Goal: Find specific page/section: Find specific page/section

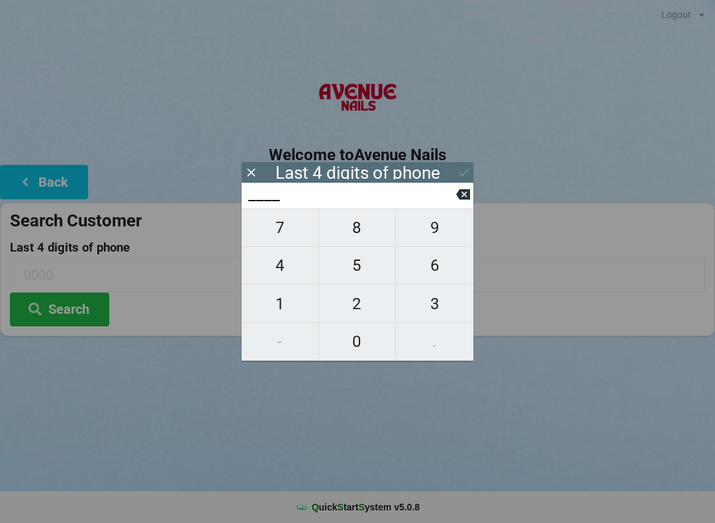
click at [376, 237] on span "8" at bounding box center [357, 228] width 77 height 28
type input "8___"
click at [368, 232] on span "8" at bounding box center [357, 228] width 77 height 28
type input "88__"
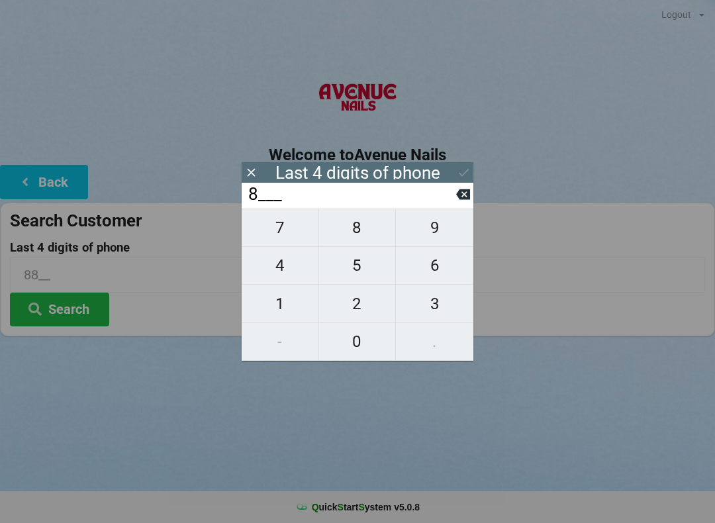
type input "88__"
click at [302, 269] on span "4" at bounding box center [280, 266] width 77 height 28
type input "884_"
click at [275, 306] on span "1" at bounding box center [280, 304] width 77 height 28
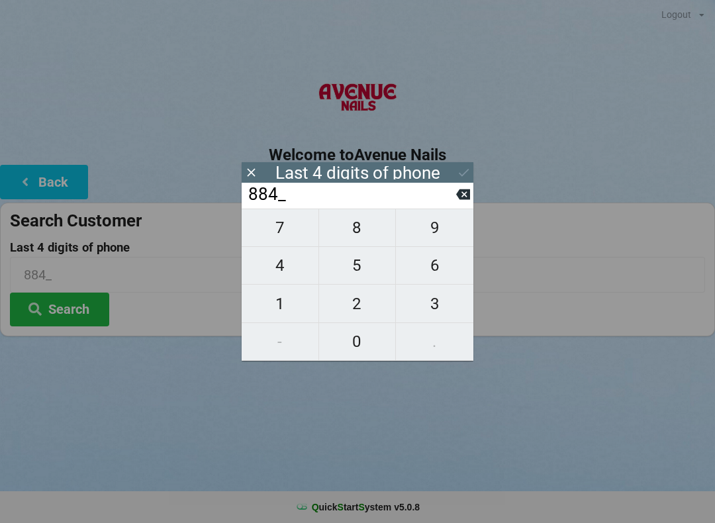
type input "8841"
click at [457, 172] on icon at bounding box center [464, 172] width 14 height 14
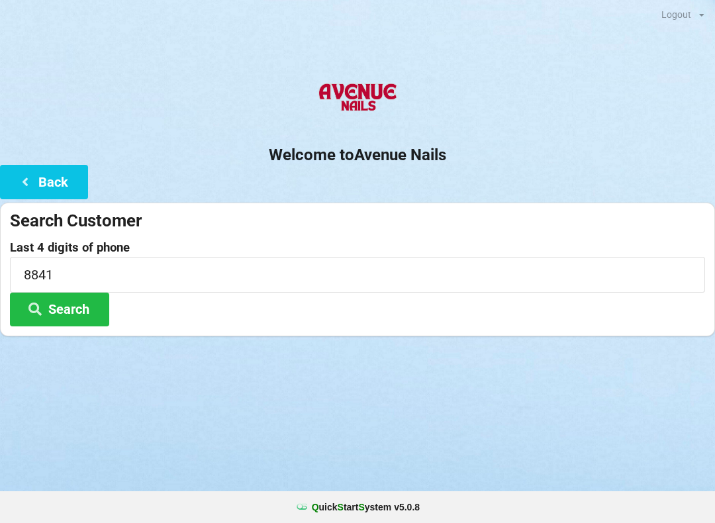
click at [89, 316] on button "Search" at bounding box center [59, 310] width 99 height 34
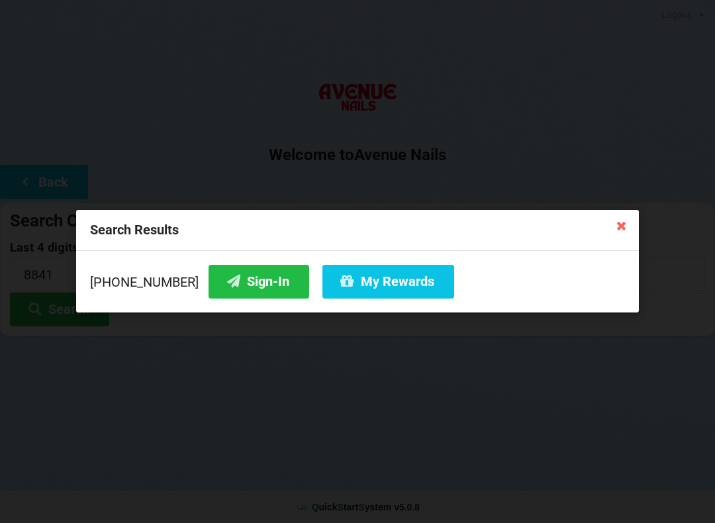
click at [259, 285] on button "Sign-In" at bounding box center [258, 282] width 101 height 34
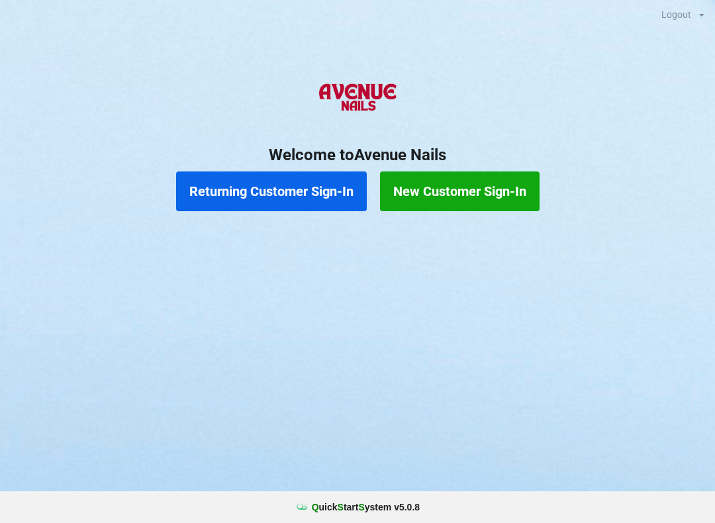
click at [279, 185] on button "Returning Customer Sign-In" at bounding box center [271, 191] width 191 height 40
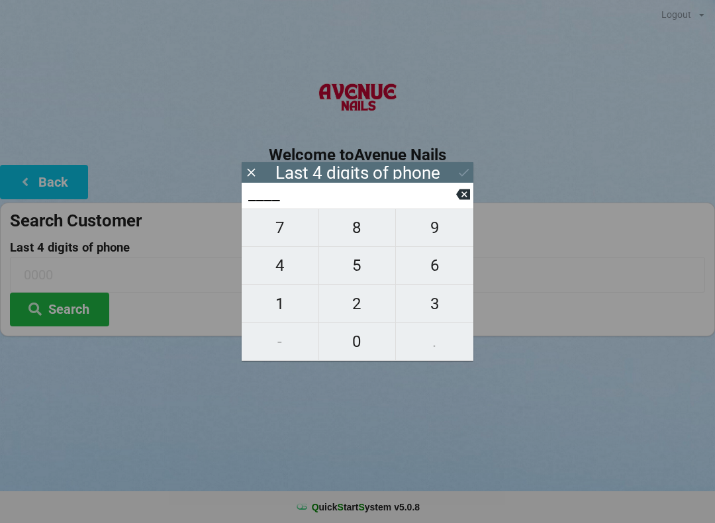
click at [353, 334] on span "0" at bounding box center [357, 342] width 77 height 28
type input "0___"
click at [358, 265] on span "5" at bounding box center [357, 266] width 77 height 28
type input "05__"
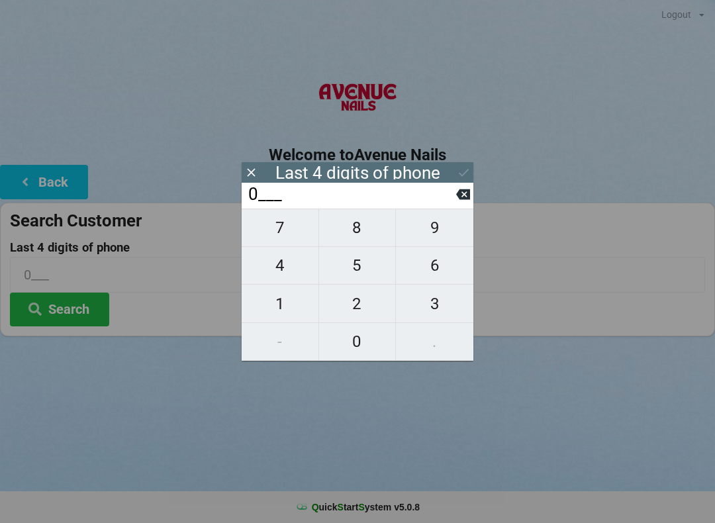
type input "05__"
click at [418, 297] on span "3" at bounding box center [434, 304] width 77 height 28
type input "053_"
click at [356, 226] on span "8" at bounding box center [357, 228] width 77 height 28
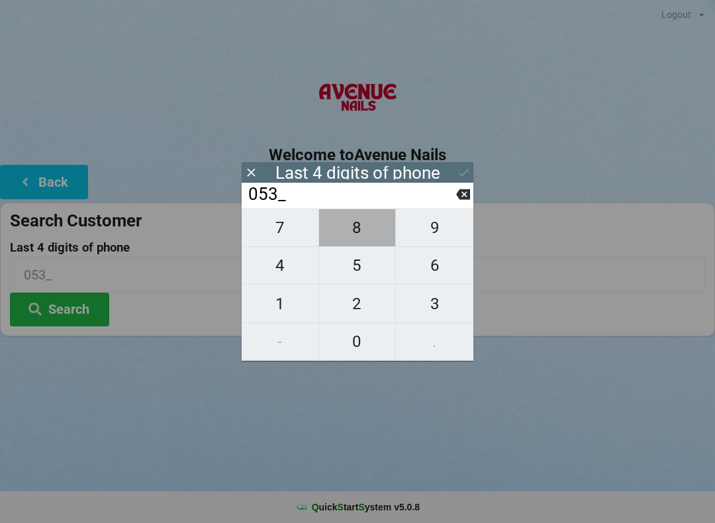
type input "0538"
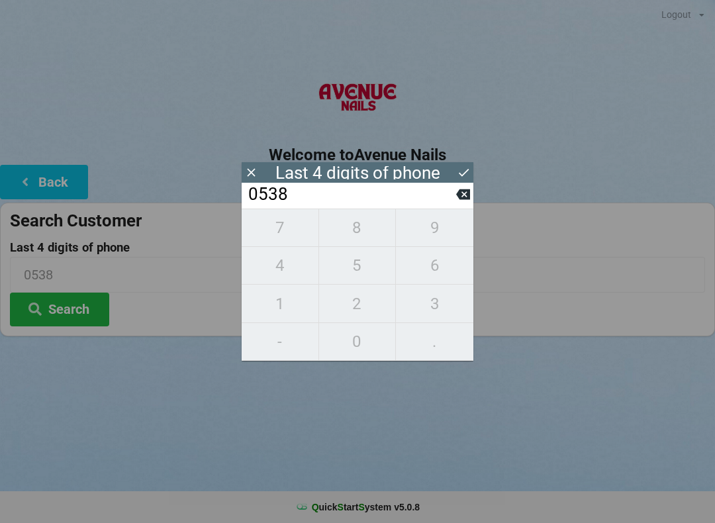
click at [75, 300] on button "Search" at bounding box center [59, 310] width 99 height 34
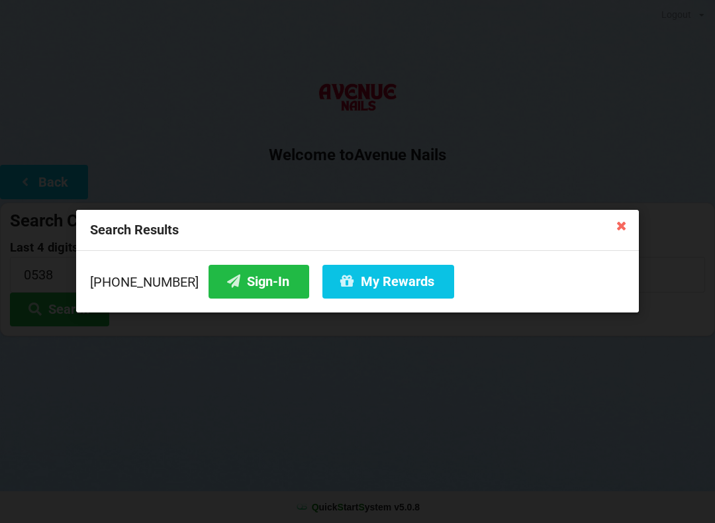
click at [373, 288] on button "My Rewards" at bounding box center [388, 282] width 132 height 34
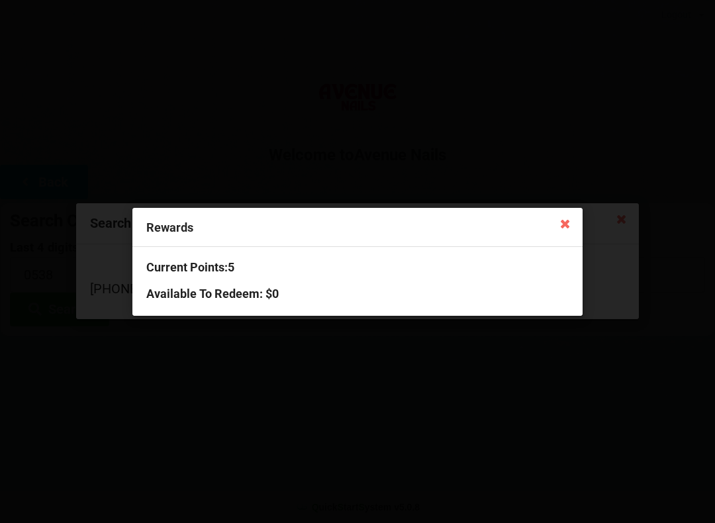
click at [567, 220] on icon at bounding box center [565, 222] width 21 height 21
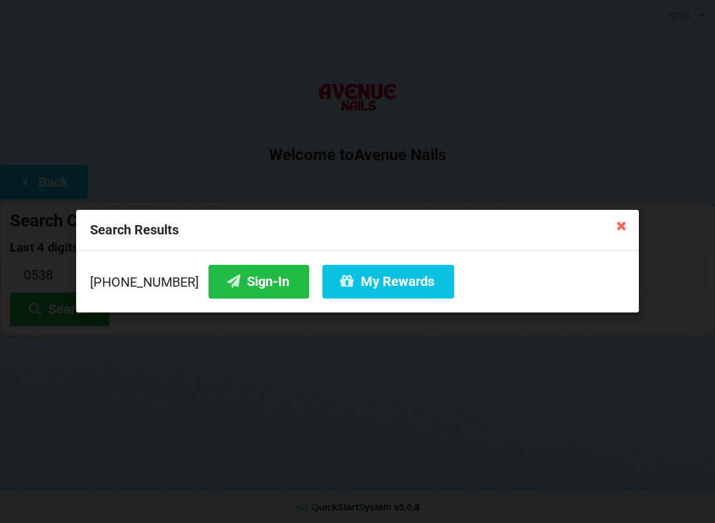
click at [634, 216] on div "Search Results" at bounding box center [357, 230] width 563 height 41
click at [615, 206] on div "Search Results [PHONE_NUMBER] Sign-In My Rewards" at bounding box center [357, 261] width 715 height 523
click at [619, 214] on icon at bounding box center [621, 224] width 21 height 21
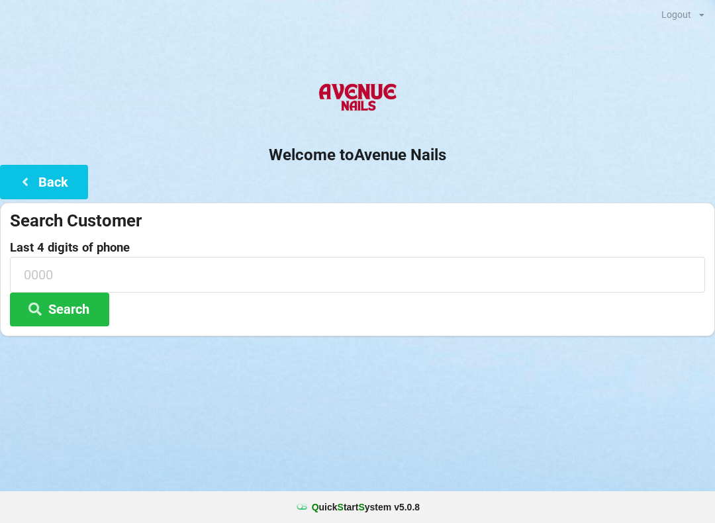
click at [47, 183] on button "Back" at bounding box center [44, 182] width 88 height 34
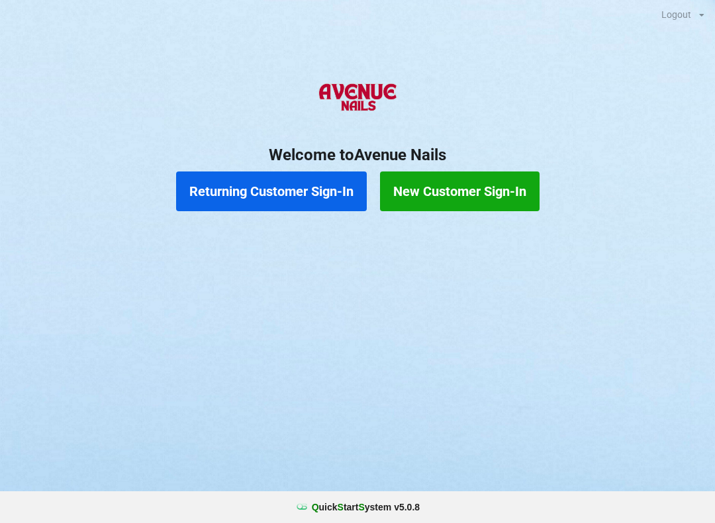
click at [263, 187] on button "Returning Customer Sign-In" at bounding box center [271, 191] width 191 height 40
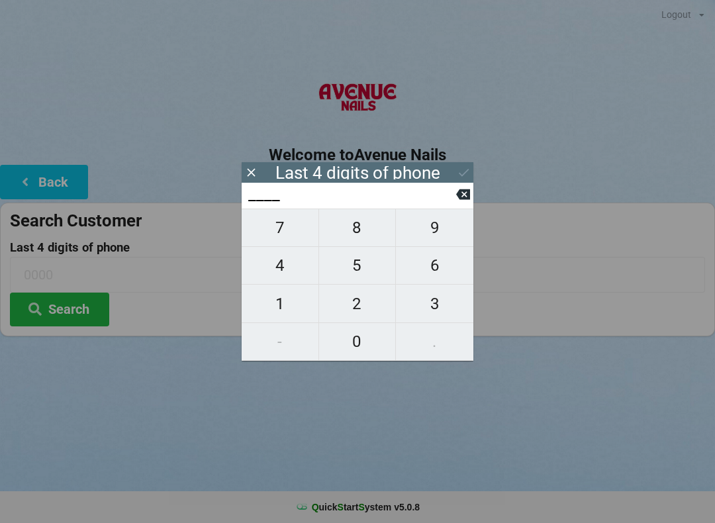
click at [446, 228] on span "9" at bounding box center [434, 228] width 77 height 28
type input "9___"
click at [290, 275] on span "4" at bounding box center [280, 266] width 77 height 28
type input "94__"
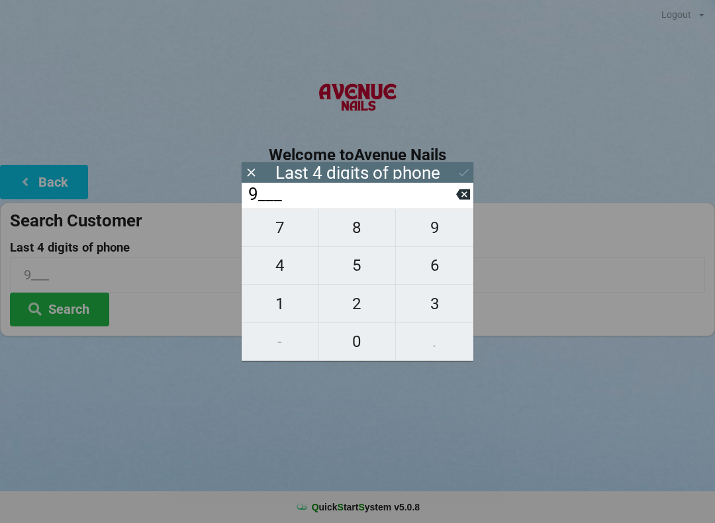
type input "94__"
click at [375, 344] on span "0" at bounding box center [357, 342] width 77 height 28
type input "940_"
click at [290, 242] on span "7" at bounding box center [280, 228] width 77 height 28
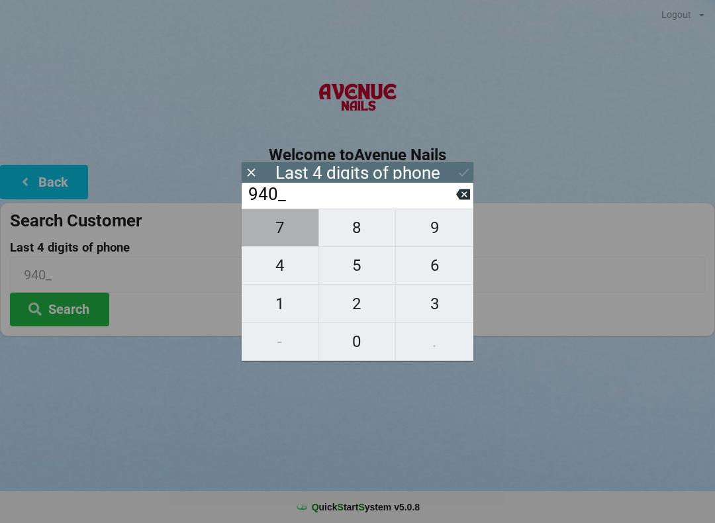
type input "9407"
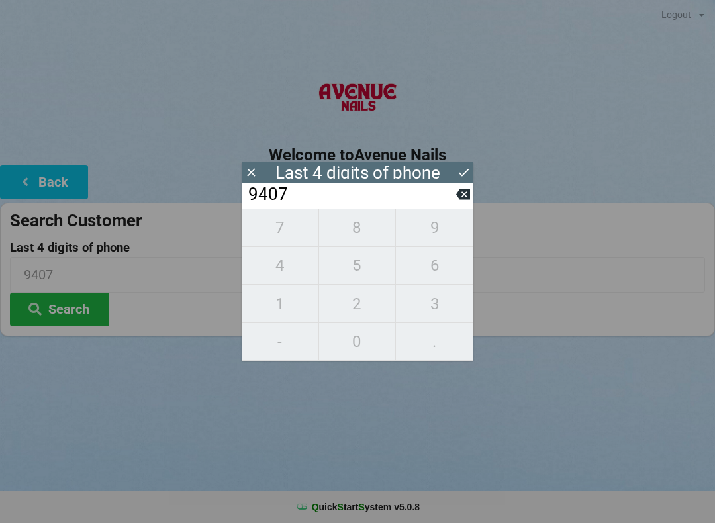
click at [65, 312] on button "Search" at bounding box center [59, 310] width 99 height 34
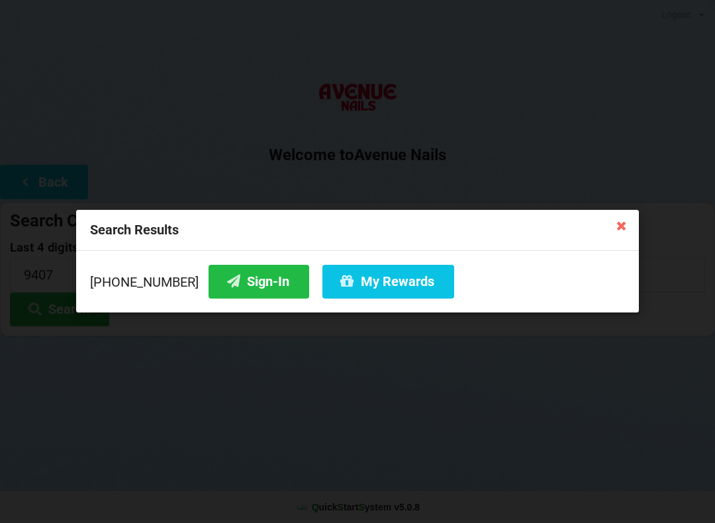
click at [253, 289] on button "Sign-In" at bounding box center [258, 282] width 101 height 34
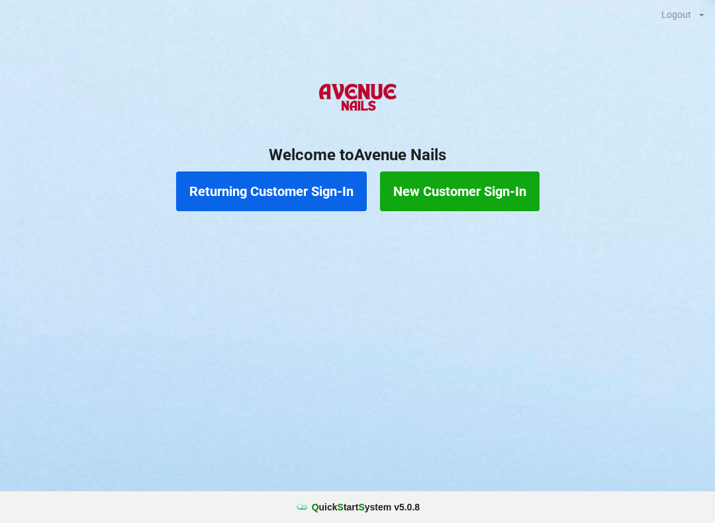
click at [285, 191] on button "Returning Customer Sign-In" at bounding box center [271, 191] width 191 height 40
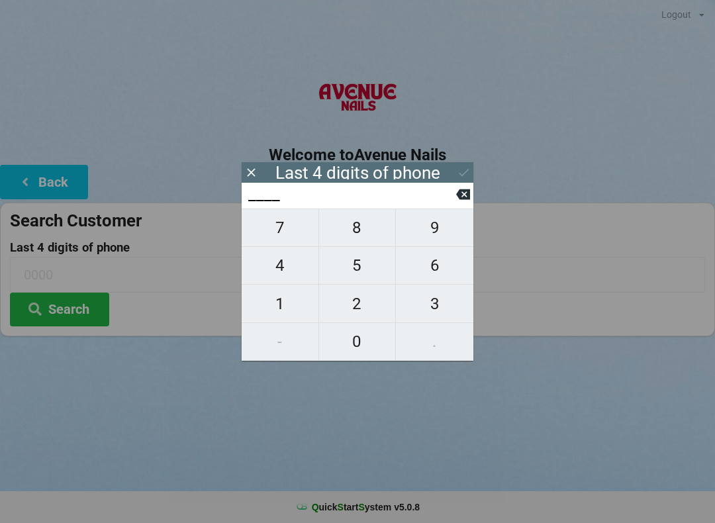
click at [73, 304] on button "Search" at bounding box center [59, 310] width 99 height 34
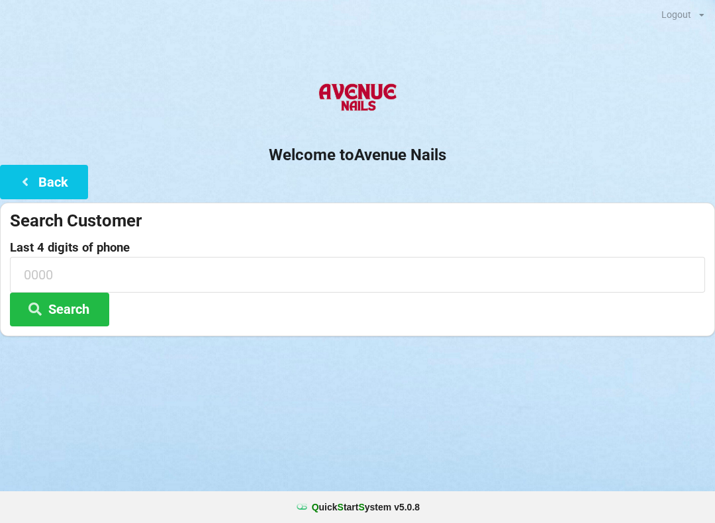
click at [28, 176] on icon at bounding box center [25, 180] width 16 height 11
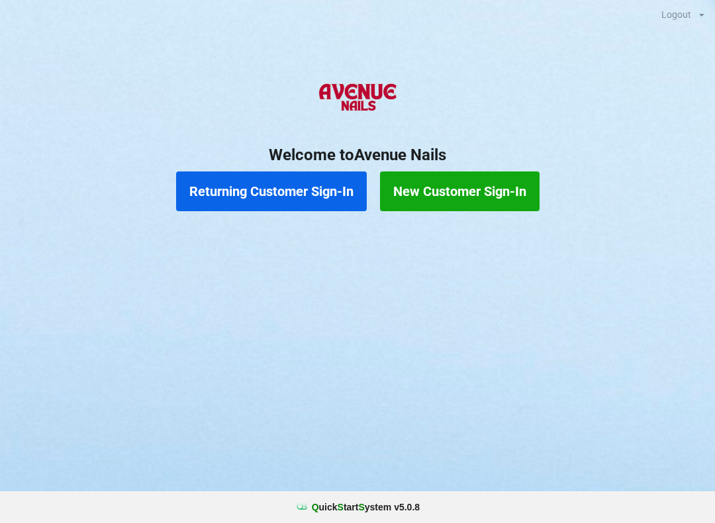
click at [222, 190] on button "Returning Customer Sign-In" at bounding box center [271, 191] width 191 height 40
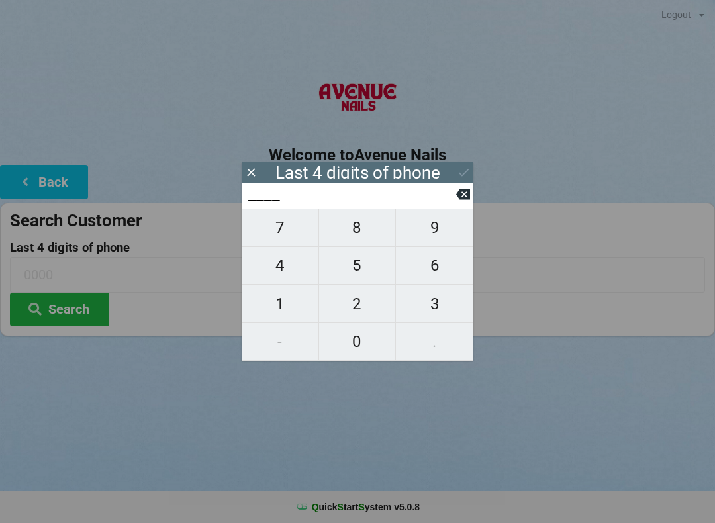
click at [367, 335] on span "0" at bounding box center [357, 342] width 77 height 28
type input "0___"
click at [285, 300] on span "1" at bounding box center [280, 304] width 77 height 28
type input "01__"
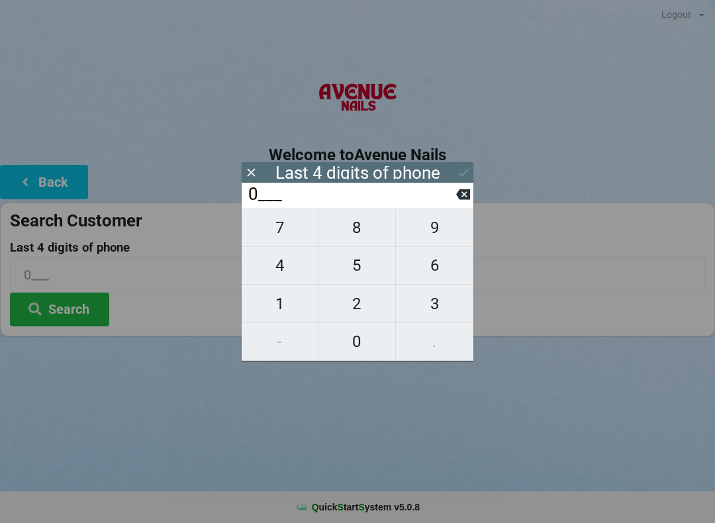
type input "01__"
click at [277, 224] on span "7" at bounding box center [280, 228] width 77 height 28
type input "017_"
click at [280, 262] on span "4" at bounding box center [280, 266] width 77 height 28
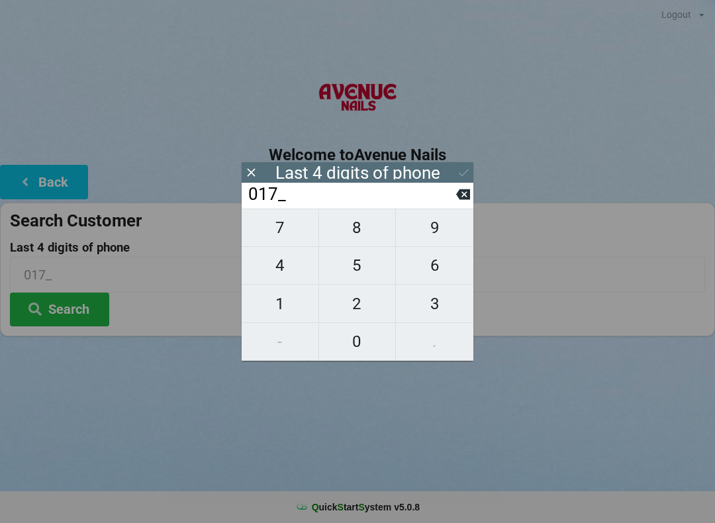
type input "0174"
click at [453, 164] on div "Last 4 digits of phone" at bounding box center [358, 172] width 232 height 21
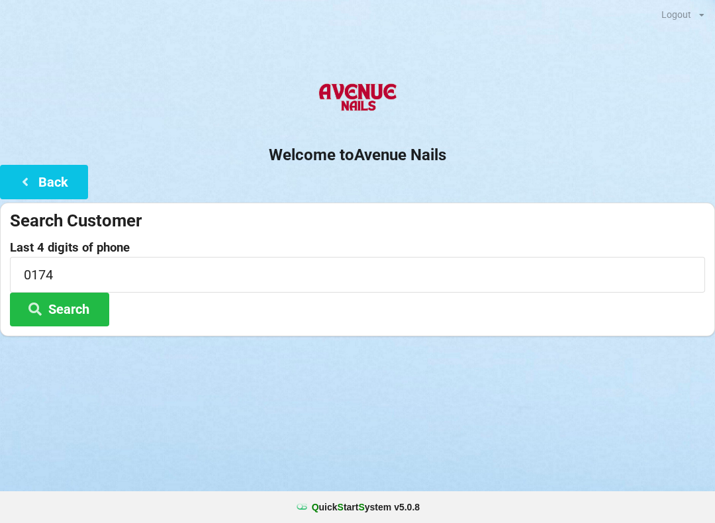
click at [498, 414] on div "Logout Logout Sign-In Welcome to Avenue Nails Back Search Customer Last 4 digit…" at bounding box center [357, 261] width 715 height 523
click at [95, 307] on button "Search" at bounding box center [59, 310] width 99 height 34
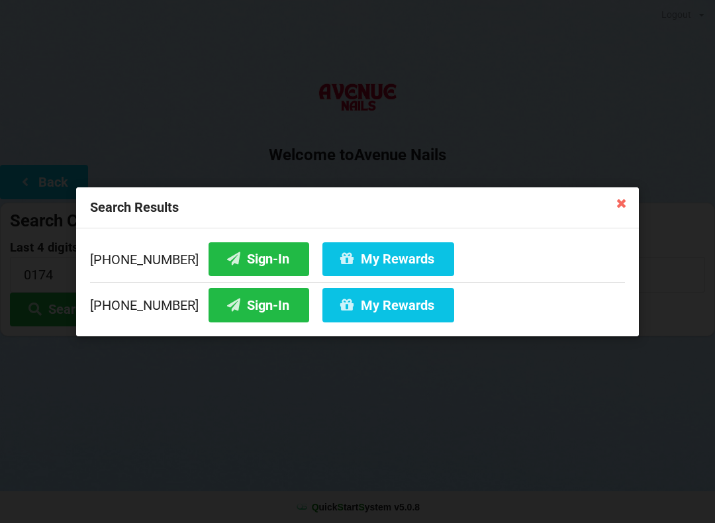
click at [248, 261] on button "Sign-In" at bounding box center [258, 259] width 101 height 34
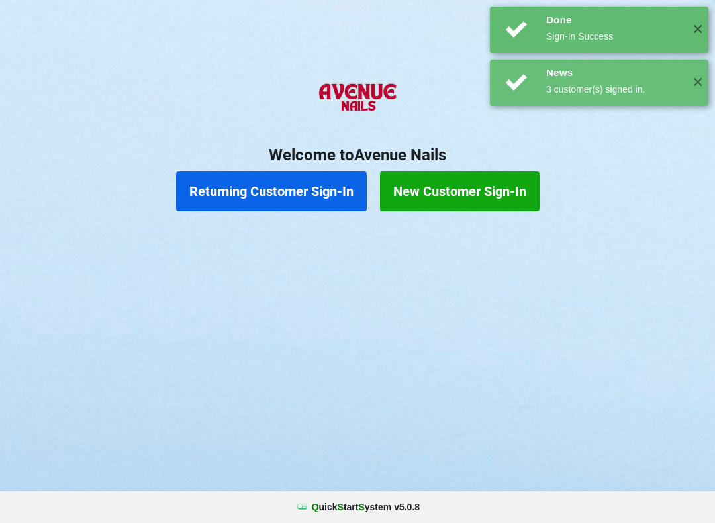
click at [356, 259] on div "Logout Logout Sign-In Welcome to Avenue Nails Returning Customer Sign-In New Cu…" at bounding box center [357, 261] width 715 height 523
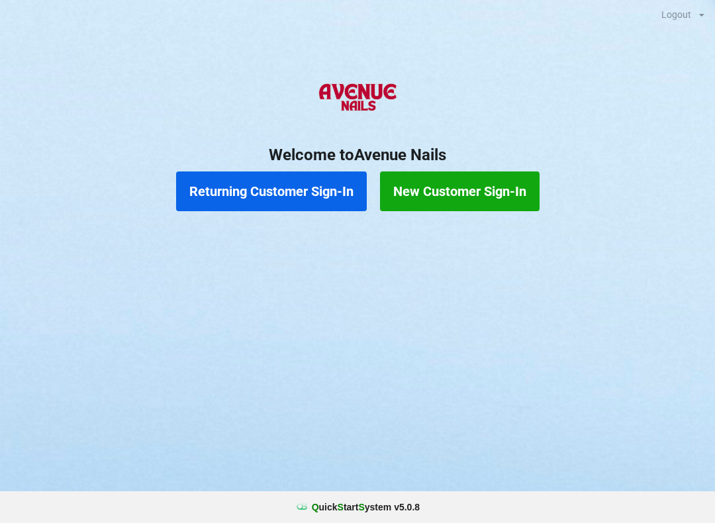
click at [271, 190] on button "Returning Customer Sign-In" at bounding box center [271, 191] width 191 height 40
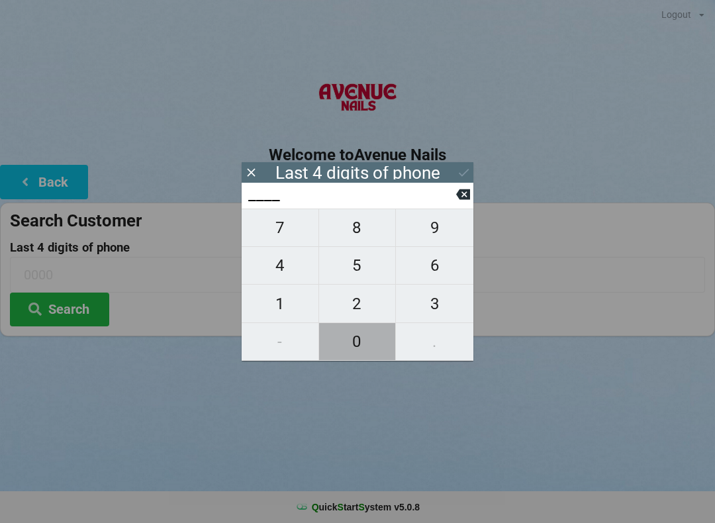
click at [357, 355] on span "0" at bounding box center [357, 342] width 77 height 28
type input "0___"
click at [293, 297] on span "1" at bounding box center [280, 304] width 77 height 28
type input "01__"
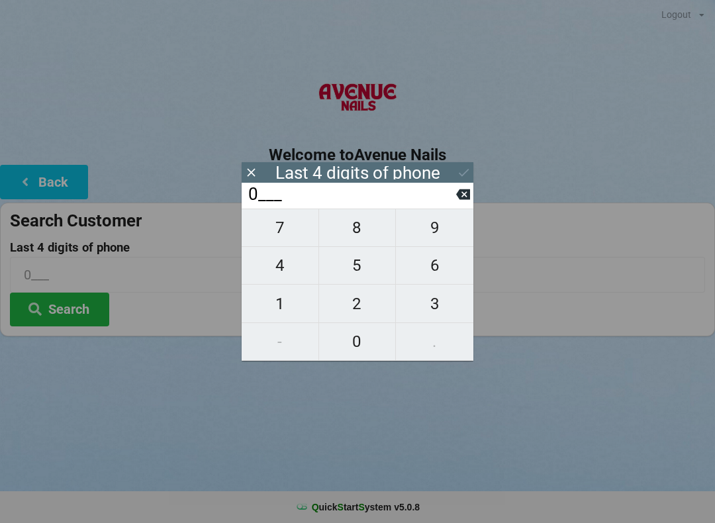
type input "01__"
click at [290, 232] on span "7" at bounding box center [280, 228] width 77 height 28
type input "017_"
click at [289, 275] on span "4" at bounding box center [280, 266] width 77 height 28
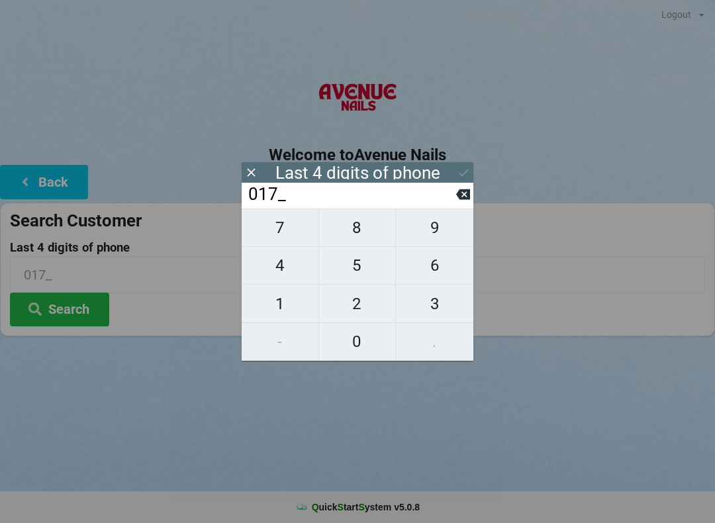
type input "0174"
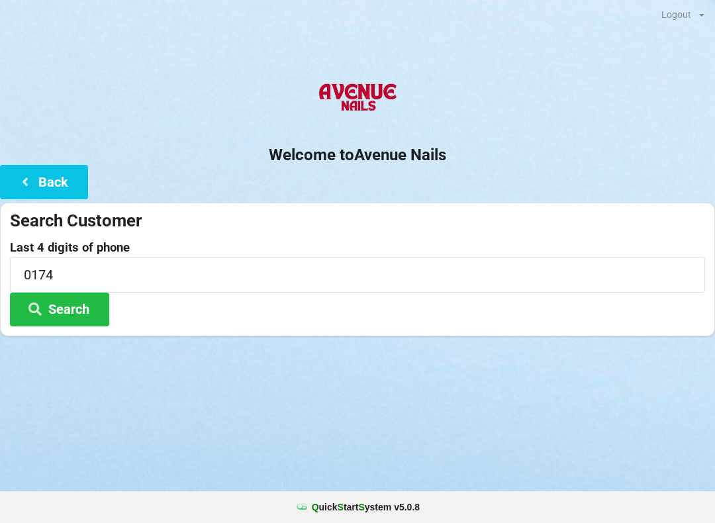
click at [626, 304] on div "Last 4 digits of phone 0174 Search" at bounding box center [357, 283] width 695 height 85
click at [99, 315] on button "Search" at bounding box center [59, 310] width 99 height 34
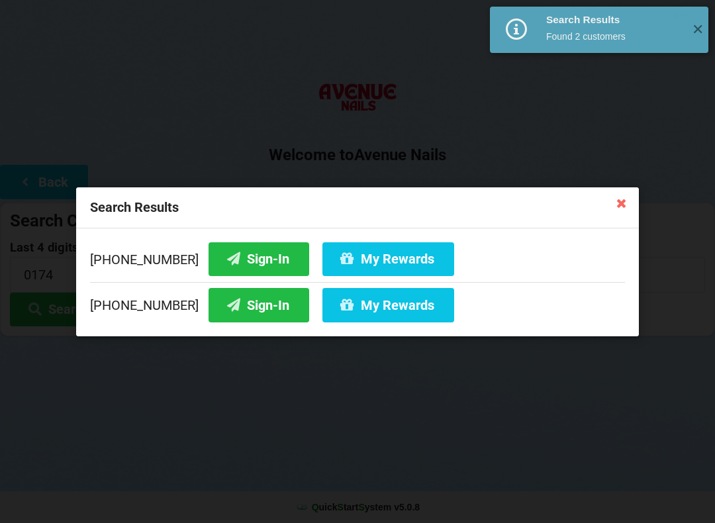
click at [387, 252] on button "My Rewards" at bounding box center [388, 259] width 132 height 34
